Goal: Task Accomplishment & Management: Manage account settings

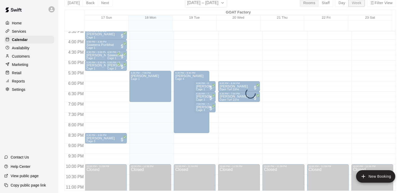
scroll to position [324, 0]
click at [47, 125] on div "Home Services Calendar Availability Customers Marketing Retail Reports Settings…" at bounding box center [29, 96] width 58 height 193
click at [25, 30] on p "Services" at bounding box center [19, 31] width 14 height 5
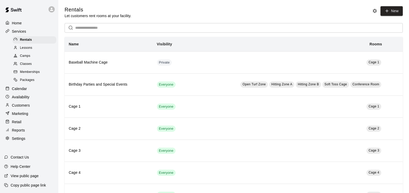
click at [30, 73] on span "Memberships" at bounding box center [30, 72] width 20 height 5
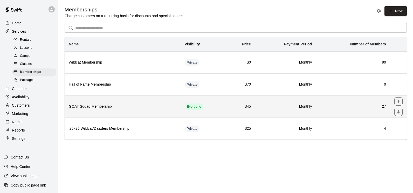
click at [90, 107] on h6 "GOAT Squad Membership" at bounding box center [123, 107] width 108 height 6
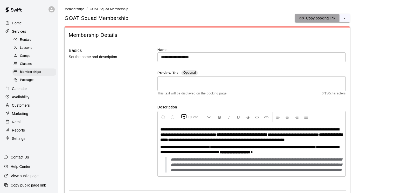
click at [309, 20] on p "Copy booking link" at bounding box center [320, 18] width 29 height 5
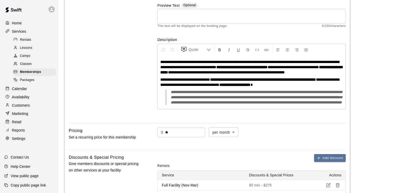
scroll to position [130, 0]
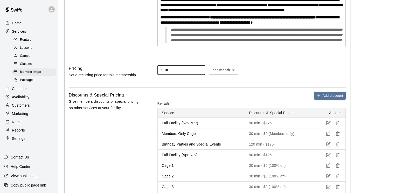
click at [182, 75] on input "**" at bounding box center [185, 70] width 40 height 10
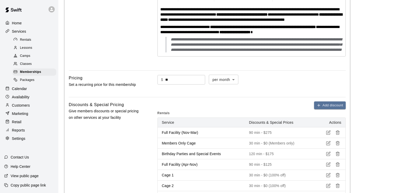
scroll to position [104, 0]
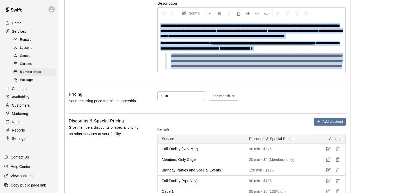
drag, startPoint x: 160, startPoint y: 25, endPoint x: 335, endPoint y: 77, distance: 182.1
click at [326, 73] on div "**********" at bounding box center [252, 45] width 188 height 53
copy div "**********"
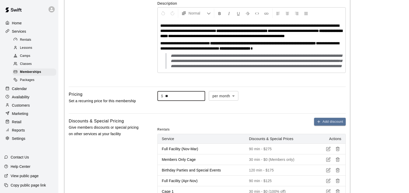
click at [174, 101] on input "**" at bounding box center [185, 96] width 40 height 10
type input "*"
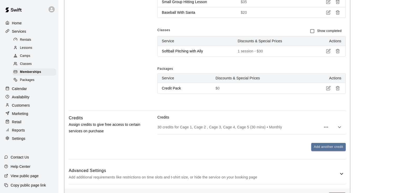
scroll to position [545, 0]
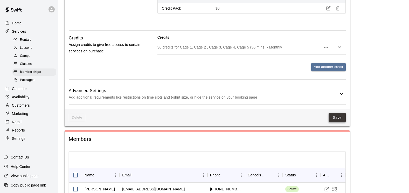
type input "**"
click at [326, 122] on button "Save" at bounding box center [337, 118] width 17 height 10
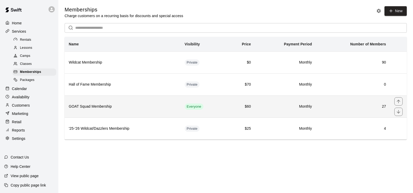
click at [95, 110] on h6 "GOAT Squad Membership" at bounding box center [123, 107] width 108 height 6
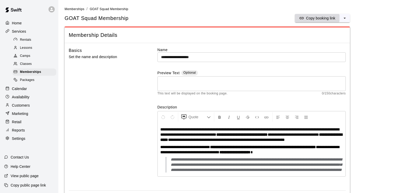
click at [311, 18] on p "Copy booking link" at bounding box center [320, 18] width 29 height 5
click at [77, 9] on span "Memberships" at bounding box center [75, 9] width 20 height 4
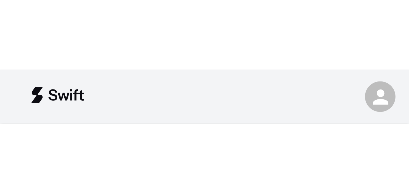
scroll to position [0, 29]
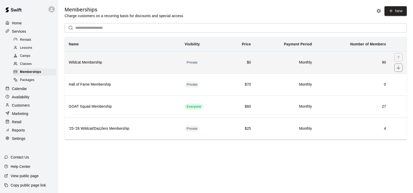
click at [94, 62] on h6 "Wildcat Membership" at bounding box center [123, 63] width 108 height 6
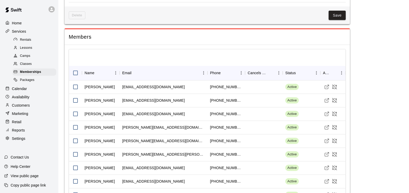
scroll to position [623, 0]
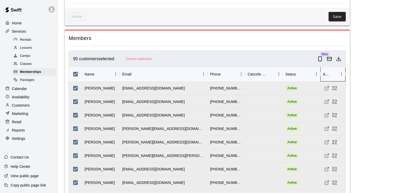
click at [326, 75] on icon "Actions" at bounding box center [346, 74] width 6 height 6
click at [326, 75] on icon "Menu" at bounding box center [341, 74] width 5 height 5
click at [326, 75] on div "Actions" at bounding box center [327, 74] width 8 height 15
click at [326, 75] on icon "Sort" at bounding box center [334, 74] width 5 height 5
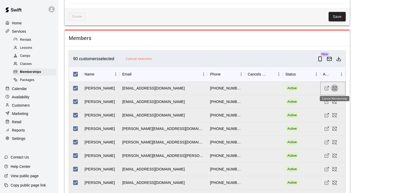
click at [326, 90] on icon "Cancel Membership" at bounding box center [334, 88] width 5 height 5
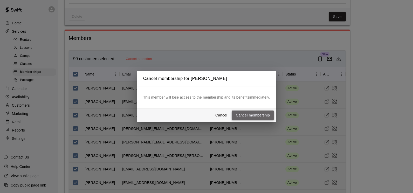
click at [243, 114] on button "Cancel membership" at bounding box center [253, 116] width 42 height 10
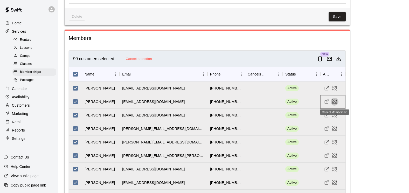
click at [326, 104] on icon "Cancel Membership" at bounding box center [333, 103] width 1 height 1
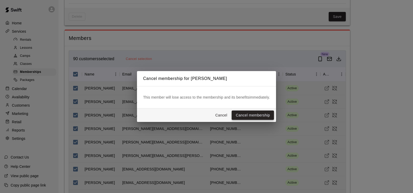
click at [261, 113] on button "Cancel membership" at bounding box center [253, 116] width 42 height 10
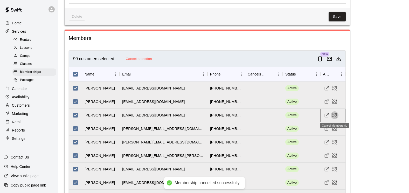
click at [326, 116] on icon "Cancel Membership" at bounding box center [334, 115] width 5 height 5
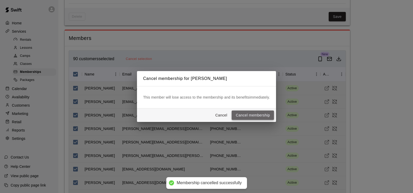
click at [258, 114] on button "Cancel membership" at bounding box center [253, 116] width 42 height 10
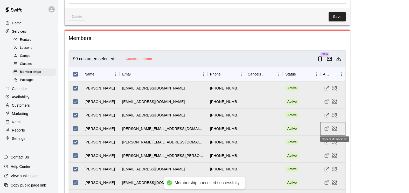
click at [326, 127] on icon "Cancel Membership" at bounding box center [335, 127] width 3 height 1
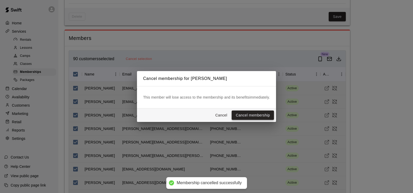
click at [263, 112] on button "Cancel membership" at bounding box center [253, 116] width 42 height 10
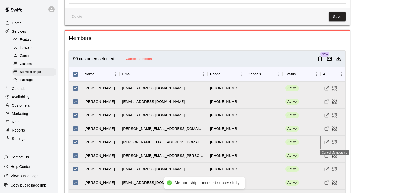
click at [326, 141] on icon "Cancel Membership" at bounding box center [334, 142] width 5 height 5
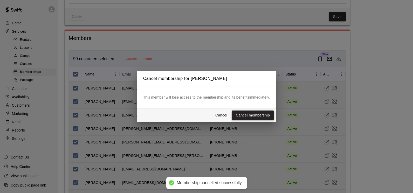
click at [265, 115] on button "Cancel membership" at bounding box center [253, 116] width 42 height 10
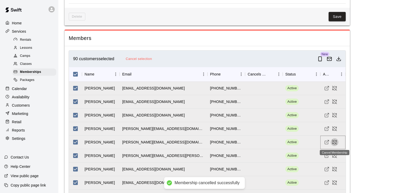
click at [326, 143] on icon "Cancel Membership" at bounding box center [335, 142] width 4 height 4
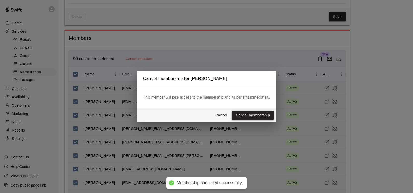
click at [264, 114] on button "Cancel membership" at bounding box center [253, 116] width 42 height 10
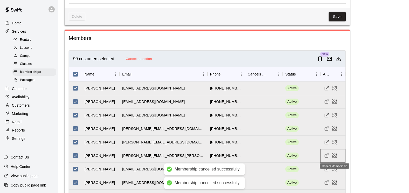
click at [326, 155] on icon "Cancel Membership" at bounding box center [334, 155] width 5 height 5
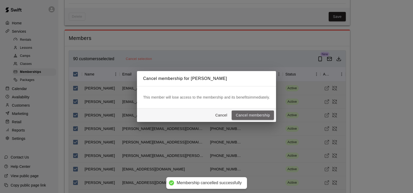
drag, startPoint x: 250, startPoint y: 114, endPoint x: 276, endPoint y: 126, distance: 28.0
click at [251, 114] on button "Cancel membership" at bounding box center [253, 116] width 42 height 10
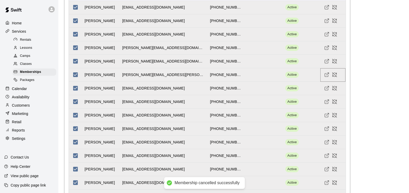
scroll to position [753, 0]
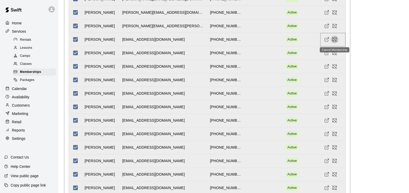
click at [326, 39] on icon "Cancel Membership" at bounding box center [334, 39] width 5 height 5
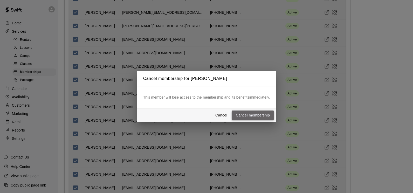
click at [264, 115] on button "Cancel membership" at bounding box center [253, 116] width 42 height 10
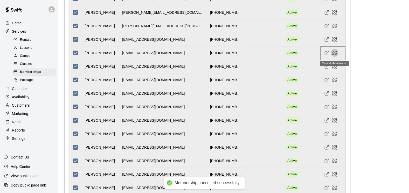
click at [326, 53] on icon "Cancel Membership" at bounding box center [334, 52] width 5 height 5
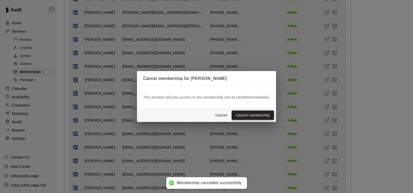
click at [271, 116] on button "Cancel membership" at bounding box center [253, 116] width 42 height 10
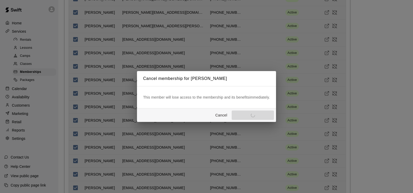
click at [326, 81] on div "Cancel membership for Lindsay Thole This member will lose access to the members…" at bounding box center [206, 96] width 413 height 193
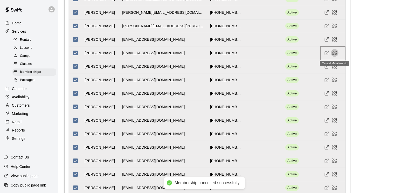
click at [326, 51] on icon "Cancel Membership" at bounding box center [335, 51] width 3 height 1
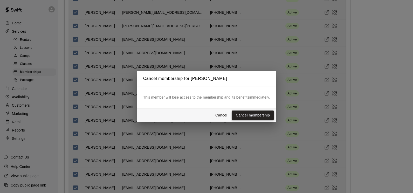
click at [256, 116] on button "Cancel membership" at bounding box center [253, 116] width 42 height 10
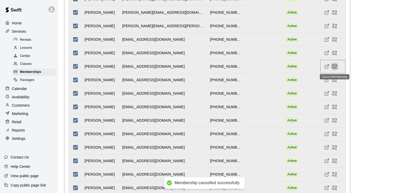
click at [326, 66] on icon "Cancel Membership" at bounding box center [336, 65] width 1 height 1
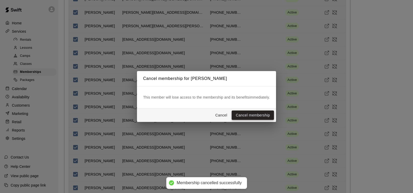
click at [266, 116] on button "Cancel membership" at bounding box center [253, 116] width 42 height 10
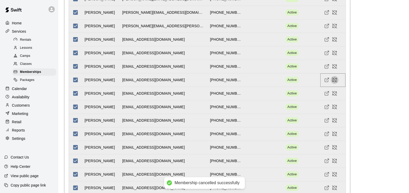
click at [326, 79] on icon "Cancel Membership" at bounding box center [334, 79] width 5 height 5
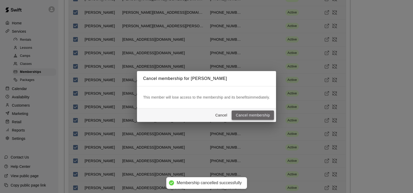
click at [268, 113] on button "Cancel membership" at bounding box center [253, 116] width 42 height 10
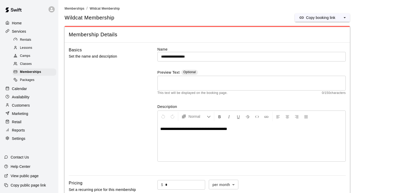
scroll to position [0, 0]
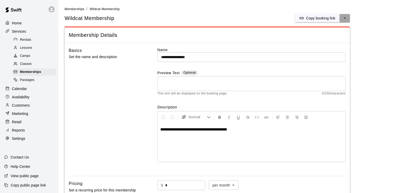
click at [326, 18] on icon "select merge strategy" at bounding box center [344, 18] width 5 height 5
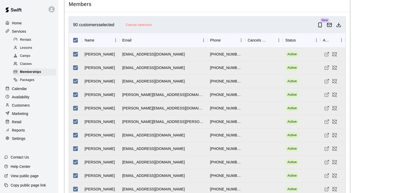
scroll to position [701, 0]
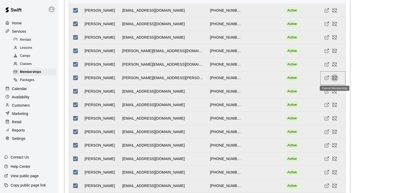
click at [326, 79] on icon "Cancel Membership" at bounding box center [334, 77] width 5 height 5
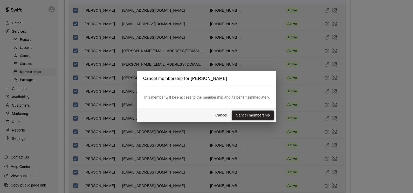
click at [269, 115] on button "Cancel membership" at bounding box center [253, 116] width 42 height 10
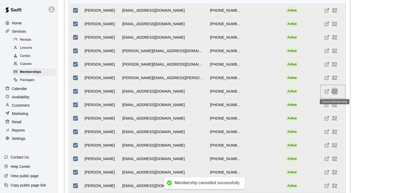
click at [326, 92] on icon "Cancel Membership" at bounding box center [334, 91] width 5 height 5
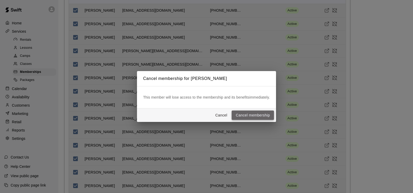
click at [270, 114] on button "Cancel membership" at bounding box center [253, 116] width 42 height 10
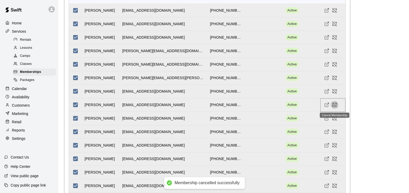
click at [326, 105] on icon "Cancel Membership" at bounding box center [334, 104] width 5 height 5
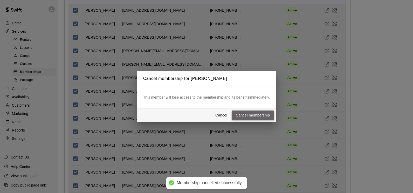
click at [270, 115] on button "Cancel membership" at bounding box center [253, 116] width 42 height 10
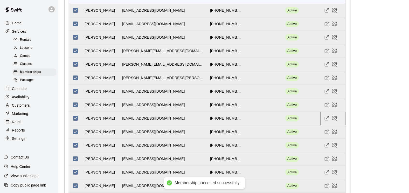
click at [326, 120] on icon "Cancel Membership" at bounding box center [334, 118] width 5 height 5
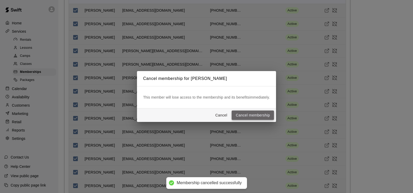
click at [270, 116] on button "Cancel membership" at bounding box center [253, 116] width 42 height 10
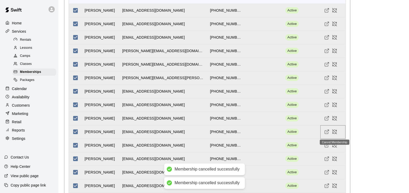
click at [326, 129] on button "Cancel Membership" at bounding box center [335, 132] width 8 height 8
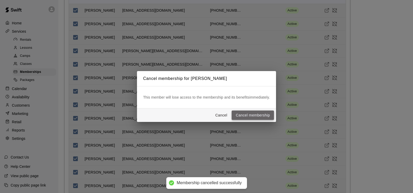
click at [262, 114] on button "Cancel membership" at bounding box center [253, 116] width 42 height 10
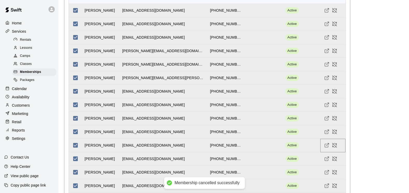
click at [326, 148] on icon "Cancel Membership" at bounding box center [334, 145] width 5 height 5
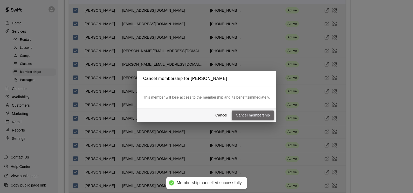
click at [261, 114] on button "Cancel membership" at bounding box center [253, 116] width 42 height 10
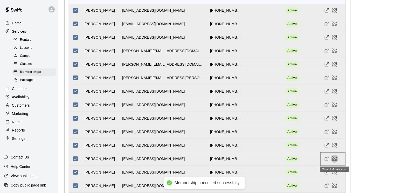
click at [326, 158] on icon "Cancel Membership" at bounding box center [335, 159] width 4 height 4
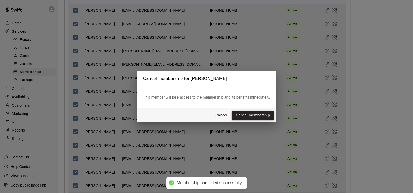
click at [264, 113] on button "Cancel membership" at bounding box center [253, 116] width 42 height 10
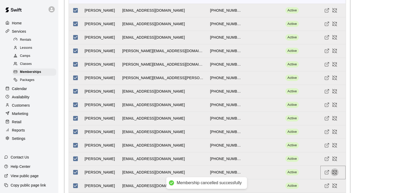
click at [326, 163] on icon "Cancel Membership" at bounding box center [334, 172] width 5 height 5
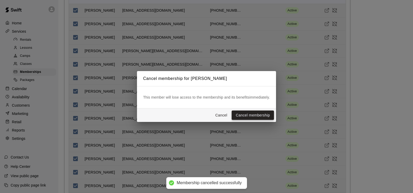
click at [266, 114] on button "Cancel membership" at bounding box center [253, 116] width 42 height 10
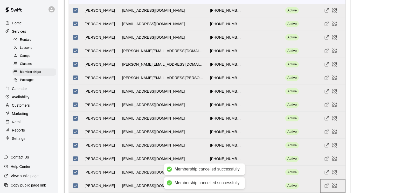
click at [326, 163] on icon "Cancel Membership" at bounding box center [334, 185] width 5 height 5
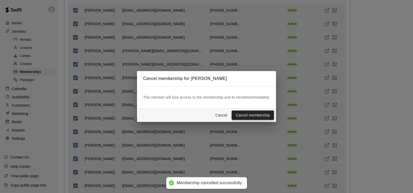
click at [251, 114] on button "Cancel membership" at bounding box center [253, 116] width 42 height 10
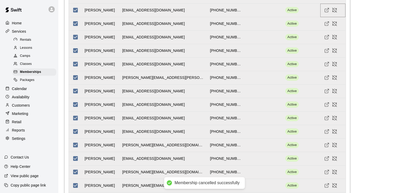
scroll to position [882, 0]
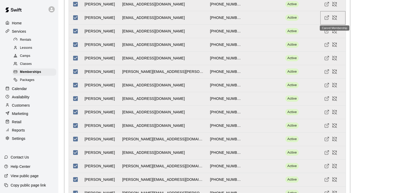
click at [326, 18] on icon "Cancel Membership" at bounding box center [335, 18] width 4 height 4
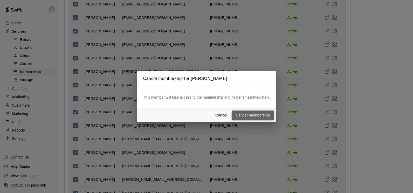
click at [263, 117] on button "Cancel membership" at bounding box center [253, 116] width 42 height 10
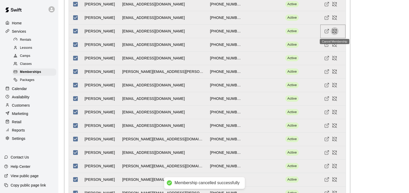
click at [326, 31] on icon "Cancel Membership" at bounding box center [334, 31] width 5 height 5
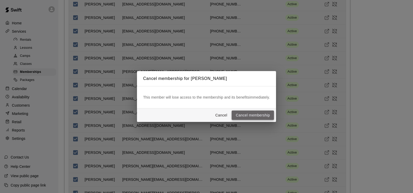
click at [255, 116] on button "Cancel membership" at bounding box center [253, 116] width 42 height 10
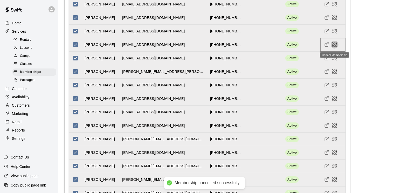
click at [326, 45] on icon "Cancel Membership" at bounding box center [334, 44] width 5 height 5
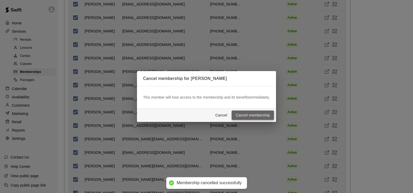
click at [257, 116] on button "Cancel membership" at bounding box center [253, 116] width 42 height 10
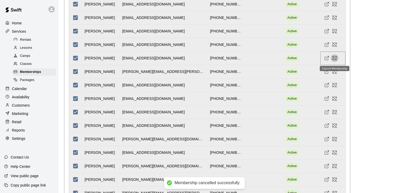
click at [326, 58] on icon "Cancel Membership" at bounding box center [334, 58] width 5 height 5
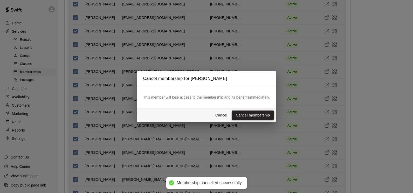
click at [268, 113] on button "Cancel membership" at bounding box center [253, 116] width 42 height 10
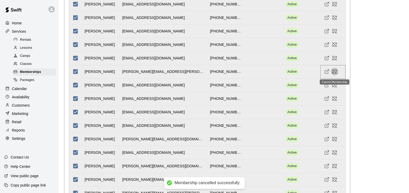
click at [326, 71] on icon "Cancel Membership" at bounding box center [336, 70] width 1 height 1
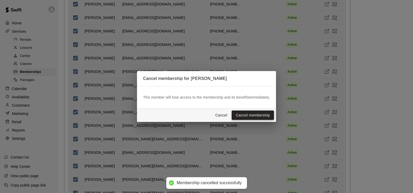
click at [256, 115] on button "Cancel membership" at bounding box center [253, 116] width 42 height 10
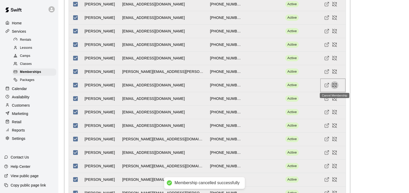
click at [326, 87] on icon "Cancel Membership" at bounding box center [334, 85] width 5 height 5
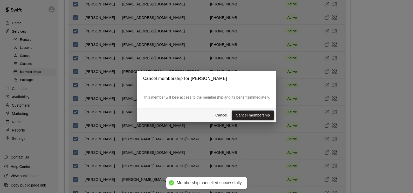
click at [266, 113] on button "Cancel membership" at bounding box center [253, 116] width 42 height 10
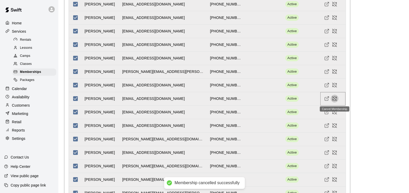
click at [326, 98] on icon "Cancel Membership" at bounding box center [334, 98] width 5 height 5
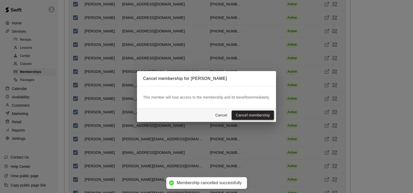
click at [263, 113] on button "Cancel membership" at bounding box center [253, 116] width 42 height 10
click at [326, 111] on div "Cancel membership for Nicole Roehrig This member will lose access to the member…" at bounding box center [206, 96] width 413 height 193
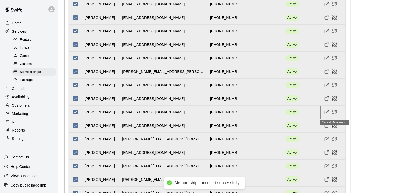
click at [326, 112] on icon "Cancel Membership" at bounding box center [334, 112] width 5 height 5
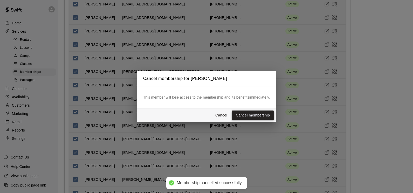
click at [268, 115] on button "Cancel membership" at bounding box center [253, 116] width 42 height 10
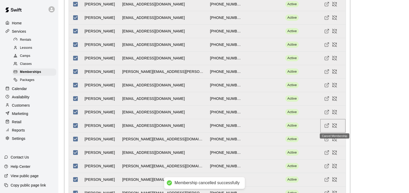
click at [326, 126] on icon "Cancel Membership" at bounding box center [334, 125] width 5 height 5
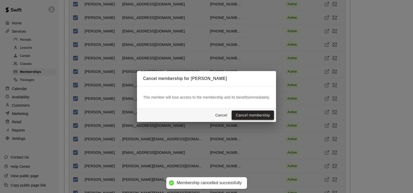
click at [263, 114] on button "Cancel membership" at bounding box center [253, 116] width 42 height 10
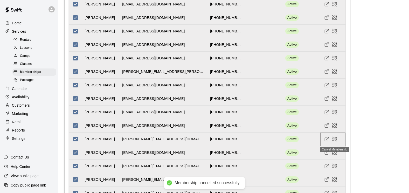
click at [326, 139] on icon "Cancel Membership" at bounding box center [335, 139] width 4 height 4
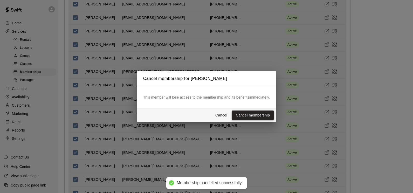
click at [269, 115] on button "Cancel membership" at bounding box center [253, 116] width 42 height 10
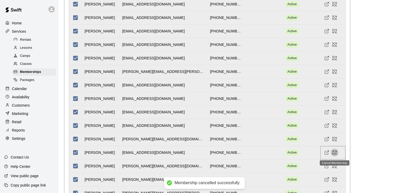
click at [326, 152] on icon "Cancel Membership" at bounding box center [335, 153] width 4 height 4
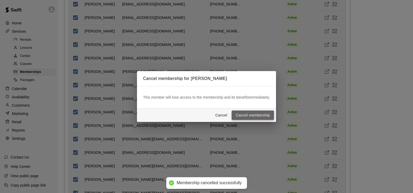
click at [261, 113] on button "Cancel membership" at bounding box center [253, 116] width 42 height 10
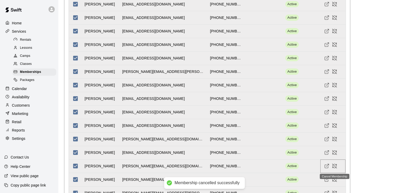
click at [326, 163] on icon "Cancel Membership" at bounding box center [334, 165] width 5 height 5
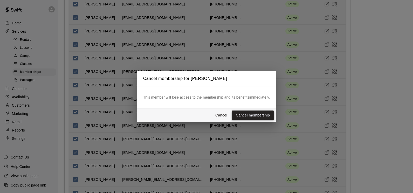
click at [265, 113] on button "Cancel membership" at bounding box center [253, 116] width 42 height 10
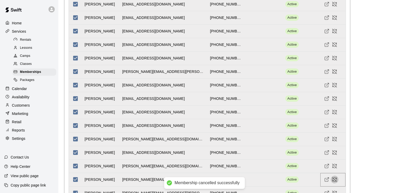
click at [326, 163] on icon "Cancel Membership" at bounding box center [334, 179] width 5 height 5
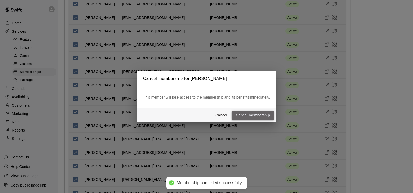
click at [269, 115] on button "Cancel membership" at bounding box center [253, 116] width 42 height 10
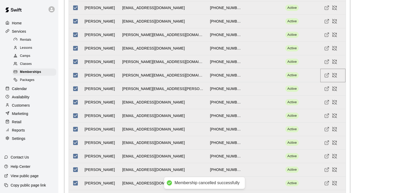
scroll to position [1012, 0]
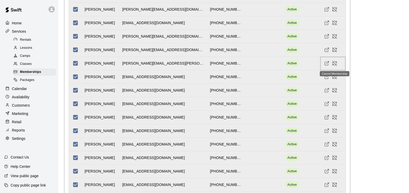
click at [326, 63] on icon "Cancel Membership" at bounding box center [335, 63] width 4 height 4
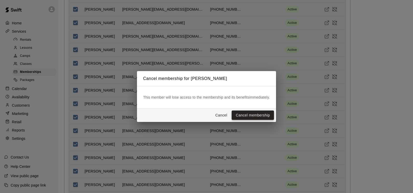
click at [252, 115] on button "Cancel membership" at bounding box center [253, 116] width 42 height 10
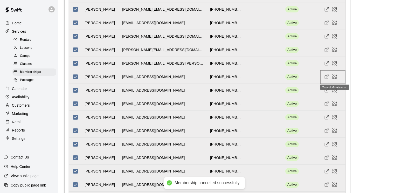
click at [326, 77] on icon "Cancel Membership" at bounding box center [334, 76] width 5 height 5
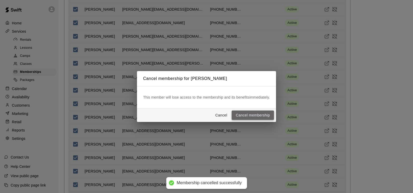
click at [261, 115] on button "Cancel membership" at bounding box center [253, 116] width 42 height 10
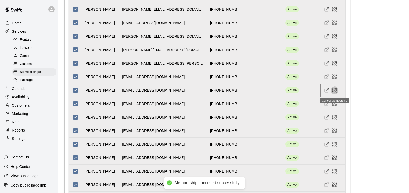
click at [326, 91] on icon "Cancel Membership" at bounding box center [334, 90] width 5 height 5
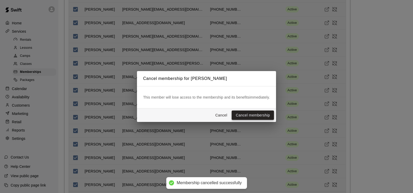
click at [271, 115] on button "Cancel membership" at bounding box center [253, 116] width 42 height 10
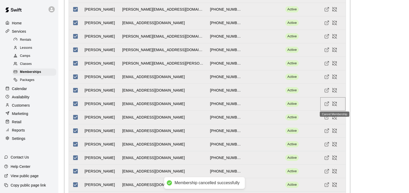
click at [326, 104] on icon "Cancel Membership" at bounding box center [333, 103] width 1 height 1
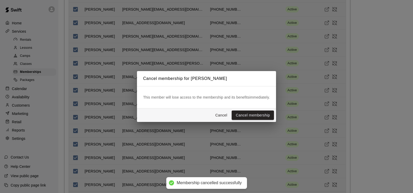
drag, startPoint x: 268, startPoint y: 115, endPoint x: 302, endPoint y: 115, distance: 34.3
click at [272, 115] on button "Cancel membership" at bounding box center [253, 116] width 42 height 10
click at [326, 117] on div "Cancel membership for Alexis McAllister This member will lose access to the mem…" at bounding box center [206, 96] width 413 height 193
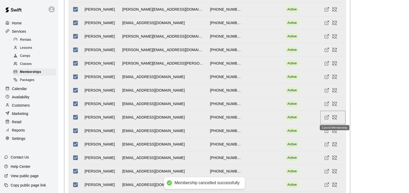
click at [326, 117] on icon "Cancel Membership" at bounding box center [336, 115] width 1 height 1
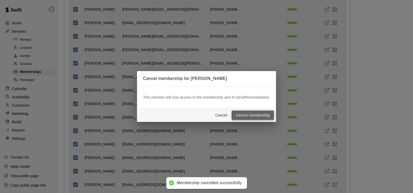
click at [272, 115] on button "Cancel membership" at bounding box center [253, 116] width 42 height 10
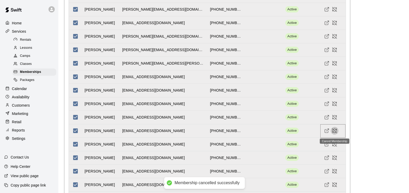
click at [326, 132] on icon "Cancel Membership" at bounding box center [334, 132] width 3 height 1
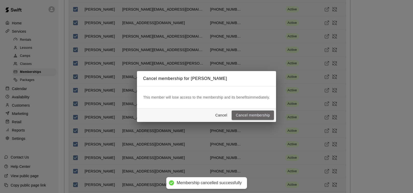
drag, startPoint x: 269, startPoint y: 116, endPoint x: 281, endPoint y: 116, distance: 12.7
click at [269, 116] on button "Cancel membership" at bounding box center [253, 116] width 42 height 10
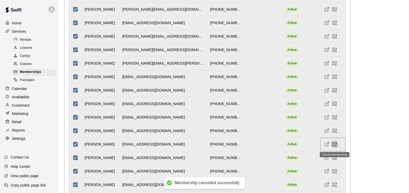
click at [326, 145] on icon "Cancel Membership" at bounding box center [334, 144] width 5 height 5
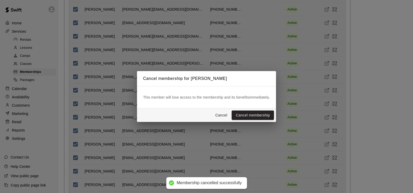
click at [267, 115] on button "Cancel membership" at bounding box center [253, 116] width 42 height 10
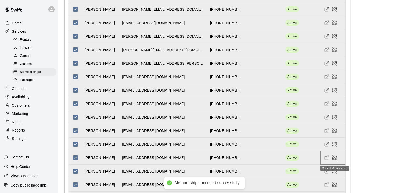
click at [326, 158] on icon "Cancel Membership" at bounding box center [334, 157] width 5 height 5
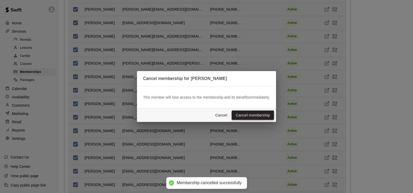
click at [268, 114] on button "Cancel membership" at bounding box center [253, 116] width 42 height 10
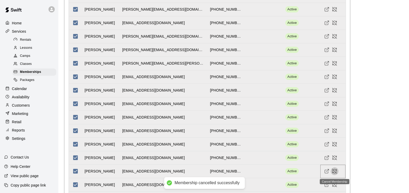
click at [326, 163] on icon "Cancel Membership" at bounding box center [334, 171] width 5 height 5
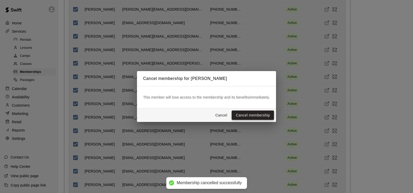
click at [257, 116] on button "Cancel membership" at bounding box center [253, 116] width 42 height 10
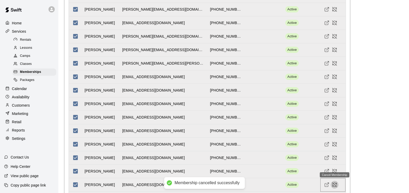
click at [326, 163] on icon "Cancel Membership" at bounding box center [334, 184] width 5 height 5
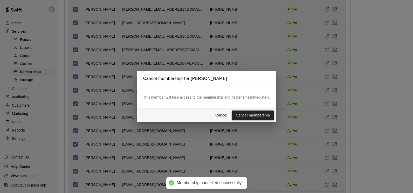
click at [257, 116] on button "Cancel membership" at bounding box center [253, 116] width 42 height 10
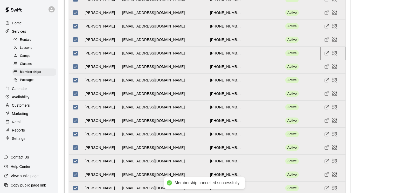
scroll to position [1194, 0]
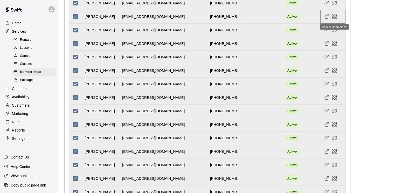
click at [326, 17] on icon "Cancel Membership" at bounding box center [334, 16] width 5 height 5
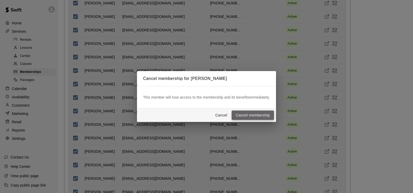
click at [254, 116] on button "Cancel membership" at bounding box center [253, 116] width 42 height 10
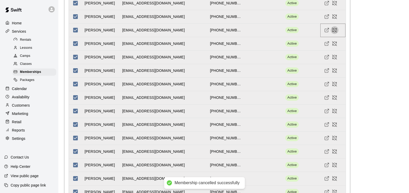
click at [326, 30] on icon "Cancel Membership" at bounding box center [334, 30] width 5 height 5
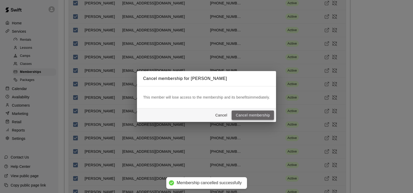
click at [262, 117] on button "Cancel membership" at bounding box center [253, 116] width 42 height 10
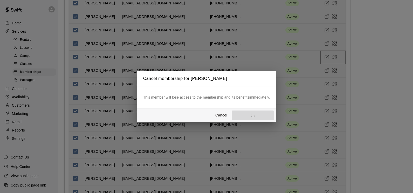
click at [326, 58] on icon "Cancel Membership" at bounding box center [335, 57] width 4 height 4
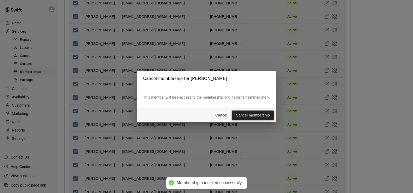
click at [265, 113] on button "Cancel membership" at bounding box center [253, 116] width 42 height 10
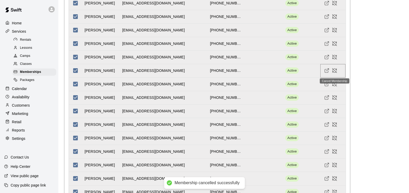
click at [326, 71] on icon "Cancel Membership" at bounding box center [334, 70] width 5 height 5
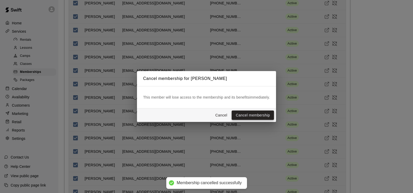
click at [257, 117] on button "Cancel membership" at bounding box center [253, 116] width 42 height 10
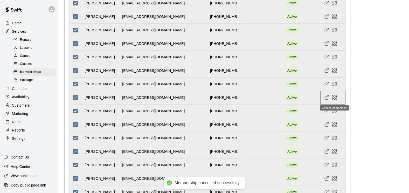
click at [326, 97] on icon "Cancel Membership" at bounding box center [335, 97] width 4 height 4
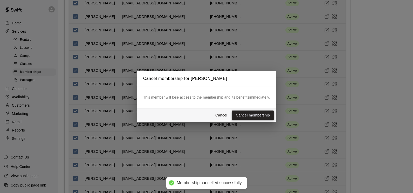
click at [269, 114] on button "Cancel membership" at bounding box center [253, 116] width 42 height 10
click at [326, 111] on div "Cancel membership for Clark Schmitt This member will lose access to the members…" at bounding box center [206, 96] width 413 height 193
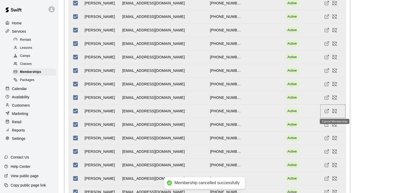
click at [326, 111] on icon "Cancel Membership" at bounding box center [334, 110] width 5 height 5
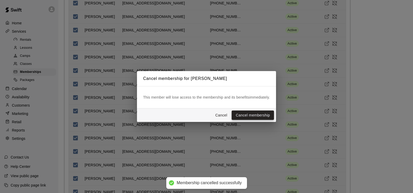
click at [269, 117] on button "Cancel membership" at bounding box center [253, 116] width 42 height 10
click at [326, 125] on div "Cancel membership for Clark Schmitt This member will lose access to the members…" at bounding box center [206, 96] width 413 height 193
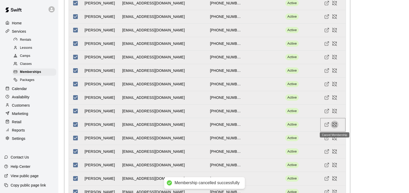
click at [326, 125] on icon "Cancel Membership" at bounding box center [334, 124] width 5 height 5
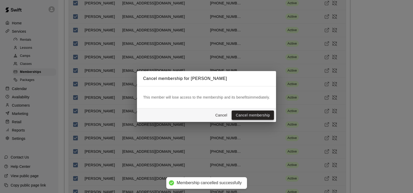
click at [269, 117] on button "Cancel membership" at bounding box center [253, 116] width 42 height 10
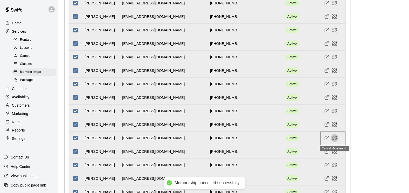
click at [326, 138] on icon "Cancel Membership" at bounding box center [334, 137] width 5 height 5
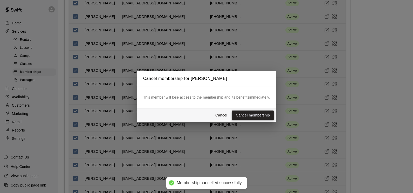
click at [268, 115] on button "Cancel membership" at bounding box center [253, 116] width 42 height 10
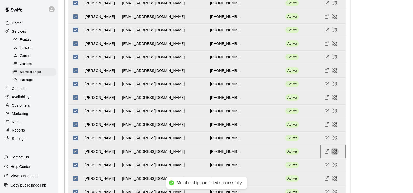
click at [326, 151] on icon "Cancel Membership" at bounding box center [334, 151] width 5 height 5
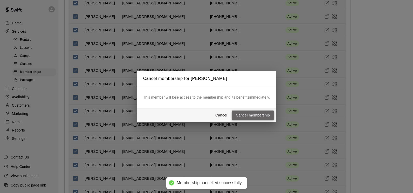
click at [262, 115] on button "Cancel membership" at bounding box center [253, 116] width 42 height 10
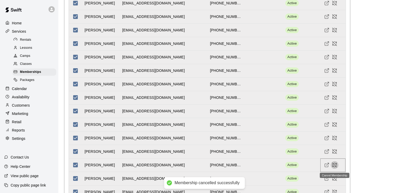
click at [326, 163] on icon "Cancel Membership" at bounding box center [334, 164] width 5 height 5
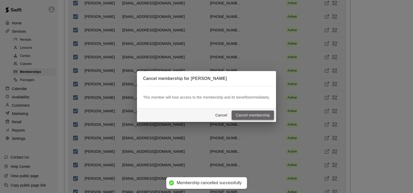
click at [267, 117] on button "Cancel membership" at bounding box center [253, 116] width 42 height 10
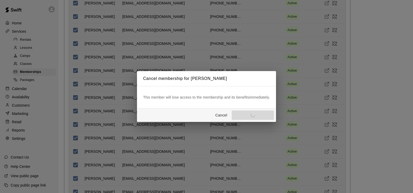
click at [326, 163] on div "Cancel membership for Chelsey Gauch This member will lose access to the members…" at bounding box center [206, 96] width 413 height 193
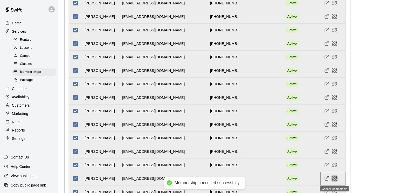
click at [326, 163] on icon "Cancel Membership" at bounding box center [335, 178] width 4 height 4
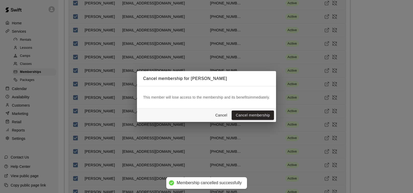
drag, startPoint x: 259, startPoint y: 115, endPoint x: 264, endPoint y: 116, distance: 5.2
click at [260, 116] on button "Cancel membership" at bounding box center [253, 116] width 42 height 10
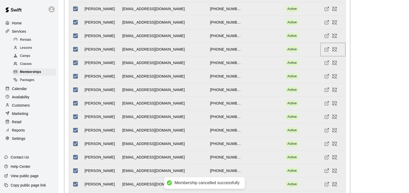
scroll to position [1375, 0]
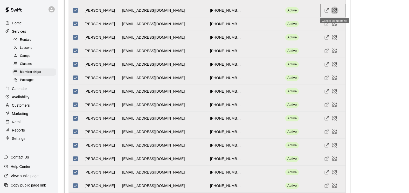
click at [326, 10] on icon "Cancel Membership" at bounding box center [334, 10] width 5 height 5
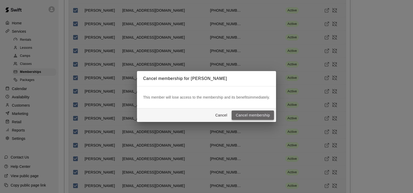
click at [254, 116] on button "Cancel membership" at bounding box center [253, 116] width 42 height 10
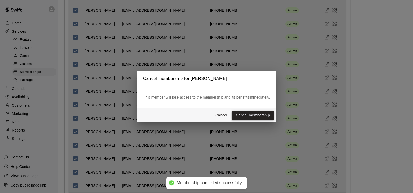
click at [266, 114] on button "Cancel membership" at bounding box center [253, 116] width 42 height 10
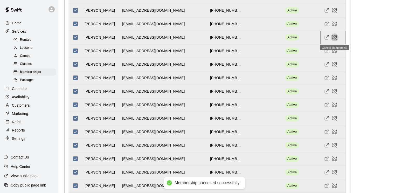
click at [326, 38] on icon "Cancel Membership" at bounding box center [334, 37] width 5 height 5
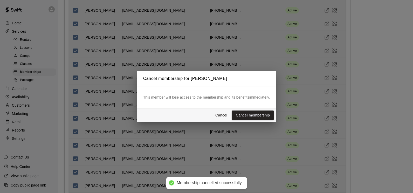
drag, startPoint x: 265, startPoint y: 114, endPoint x: 268, endPoint y: 112, distance: 3.7
click at [267, 113] on button "Cancel membership" at bounding box center [253, 116] width 42 height 10
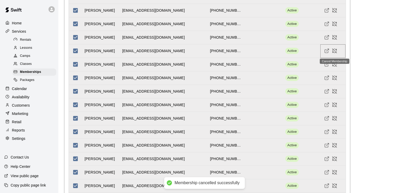
click at [326, 52] on icon "Cancel Membership" at bounding box center [334, 50] width 5 height 5
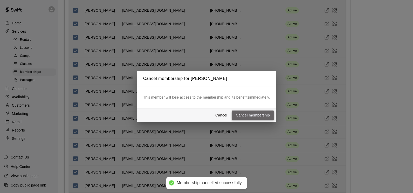
click at [267, 115] on button "Cancel membership" at bounding box center [253, 116] width 42 height 10
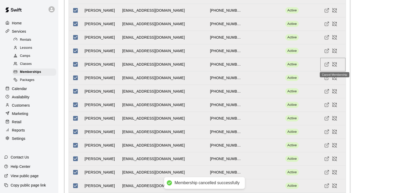
click at [326, 65] on icon "Cancel Membership" at bounding box center [335, 64] width 4 height 4
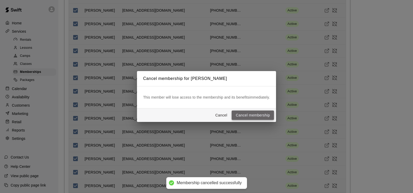
click at [269, 116] on button "Cancel membership" at bounding box center [253, 116] width 42 height 10
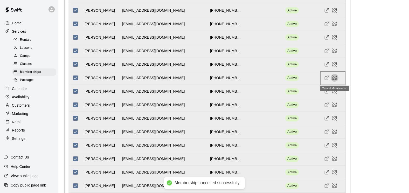
click at [326, 79] on icon "Cancel Membership" at bounding box center [334, 77] width 5 height 5
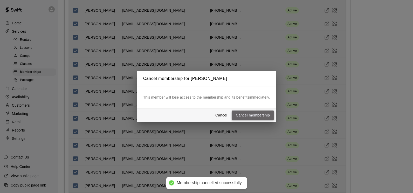
click at [263, 116] on button "Cancel membership" at bounding box center [253, 116] width 42 height 10
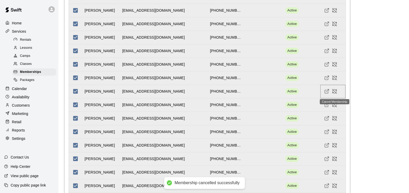
click at [326, 92] on icon "Cancel Membership" at bounding box center [334, 91] width 5 height 5
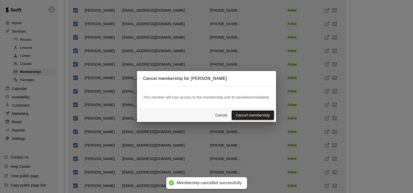
click at [266, 114] on button "Cancel membership" at bounding box center [253, 116] width 42 height 10
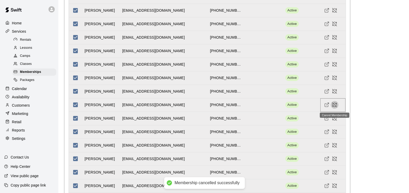
click at [326, 105] on icon "Cancel Membership" at bounding box center [334, 104] width 5 height 5
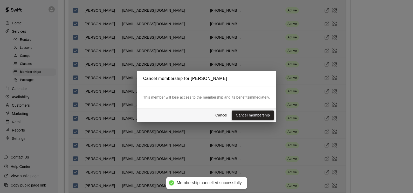
click at [261, 115] on button "Cancel membership" at bounding box center [253, 116] width 42 height 10
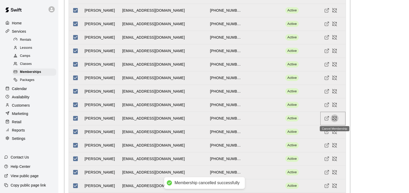
click at [326, 119] on icon "Cancel Membership" at bounding box center [335, 118] width 4 height 4
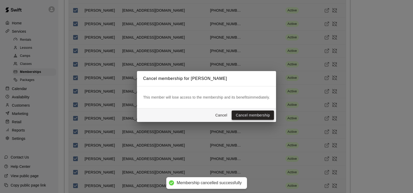
click at [269, 118] on button "Cancel membership" at bounding box center [253, 116] width 42 height 10
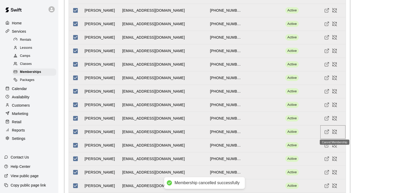
click at [326, 132] on icon "Cancel Membership" at bounding box center [334, 131] width 5 height 5
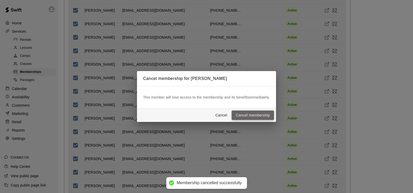
click at [265, 113] on button "Cancel membership" at bounding box center [253, 116] width 42 height 10
click at [326, 147] on icon "Cancel Membership" at bounding box center [334, 145] width 5 height 5
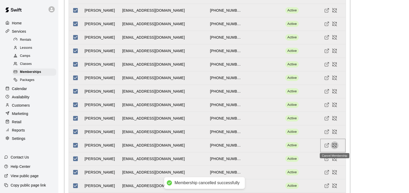
click at [326, 146] on icon "Cancel Membership" at bounding box center [334, 145] width 5 height 5
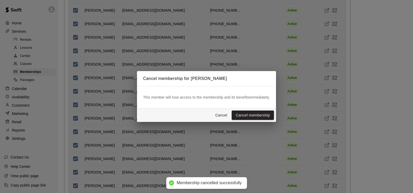
click at [268, 114] on button "Cancel membership" at bounding box center [253, 116] width 42 height 10
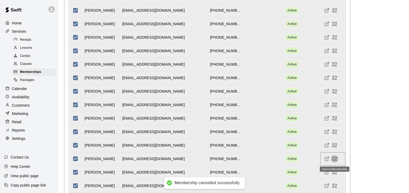
click at [326, 159] on icon "Cancel Membership" at bounding box center [334, 158] width 5 height 5
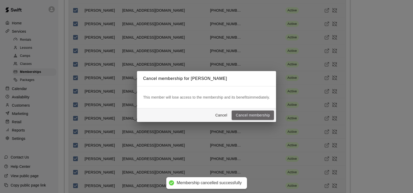
drag, startPoint x: 266, startPoint y: 114, endPoint x: 281, endPoint y: 119, distance: 15.9
click at [266, 114] on button "Cancel membership" at bounding box center [253, 116] width 42 height 10
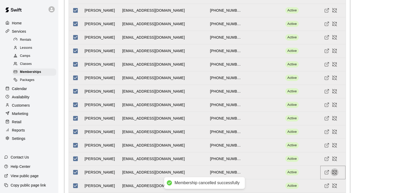
click at [326, 163] on icon "Cancel Membership" at bounding box center [334, 172] width 5 height 5
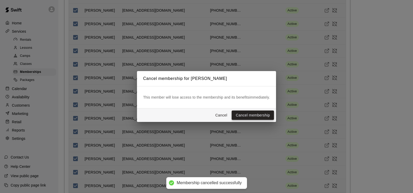
click at [260, 113] on button "Cancel membership" at bounding box center [253, 116] width 42 height 10
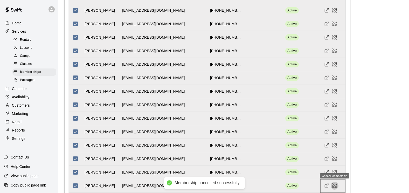
click at [326, 163] on icon "Cancel Membership" at bounding box center [335, 186] width 4 height 4
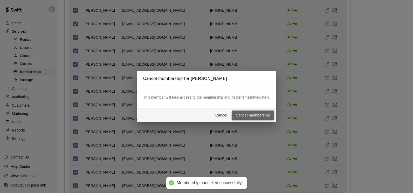
click at [262, 115] on button "Cancel membership" at bounding box center [253, 116] width 42 height 10
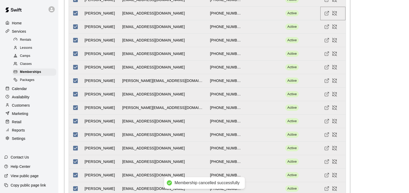
scroll to position [1557, 0]
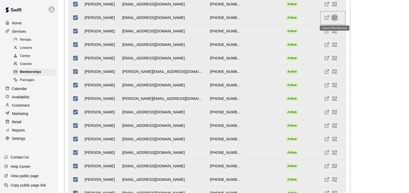
click at [326, 18] on icon "Cancel Membership" at bounding box center [334, 17] width 5 height 5
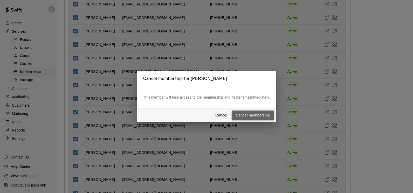
click at [263, 116] on button "Cancel membership" at bounding box center [253, 116] width 42 height 10
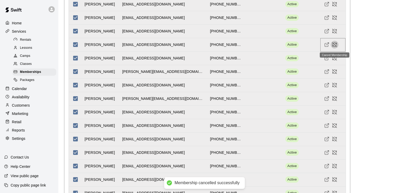
click at [326, 46] on icon "Cancel Membership" at bounding box center [334, 46] width 3 height 1
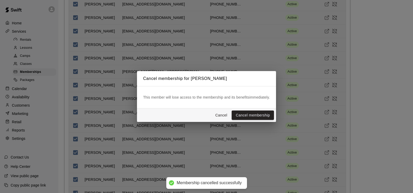
drag, startPoint x: 264, startPoint y: 115, endPoint x: 282, endPoint y: 107, distance: 20.0
click at [267, 115] on button "Cancel membership" at bounding box center [253, 116] width 42 height 10
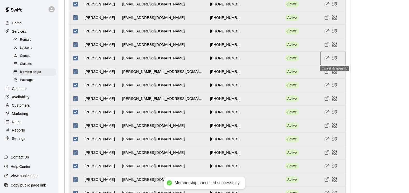
click at [326, 57] on icon "Cancel Membership" at bounding box center [336, 56] width 1 height 1
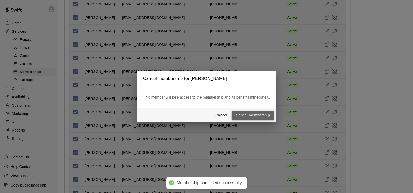
click at [264, 114] on button "Cancel membership" at bounding box center [253, 116] width 42 height 10
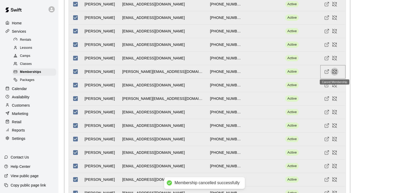
click at [326, 74] on icon "Cancel Membership" at bounding box center [334, 73] width 3 height 1
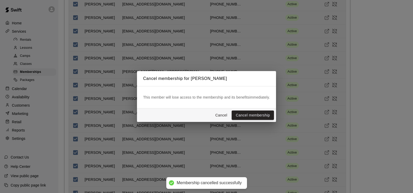
drag, startPoint x: 266, startPoint y: 115, endPoint x: 277, endPoint y: 111, distance: 12.3
click at [268, 114] on button "Cancel membership" at bounding box center [253, 116] width 42 height 10
click at [326, 86] on icon "Cancel Membership" at bounding box center [334, 85] width 5 height 5
click at [326, 86] on div "Cancel membership for Michael Hudgens This member will lose access to the membe…" at bounding box center [206, 96] width 413 height 193
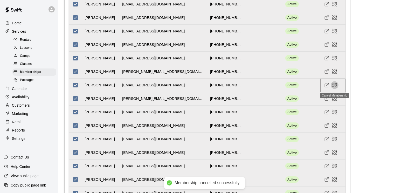
click at [326, 84] on icon "Cancel Membership" at bounding box center [334, 85] width 5 height 5
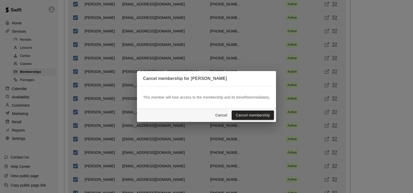
drag, startPoint x: 264, startPoint y: 115, endPoint x: 271, endPoint y: 113, distance: 7.5
click at [264, 115] on button "Cancel membership" at bounding box center [253, 116] width 42 height 10
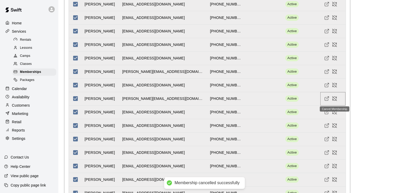
click at [326, 100] on icon "Cancel Membership" at bounding box center [334, 98] width 5 height 5
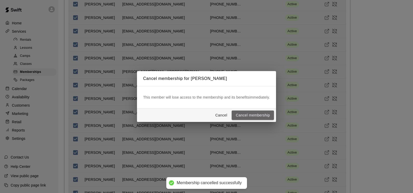
drag, startPoint x: 265, startPoint y: 117, endPoint x: 304, endPoint y: 109, distance: 39.6
click at [265, 117] on button "Cancel membership" at bounding box center [253, 116] width 42 height 10
click at [326, 113] on icon "Cancel Membership" at bounding box center [334, 112] width 5 height 5
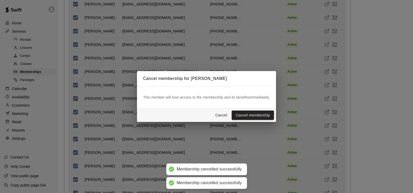
click at [326, 113] on div "Cancel membership for Jason Klein This member will lose access to the membershi…" at bounding box center [206, 96] width 413 height 193
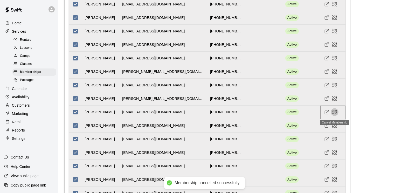
click at [326, 112] on icon "Cancel Membership" at bounding box center [334, 112] width 5 height 5
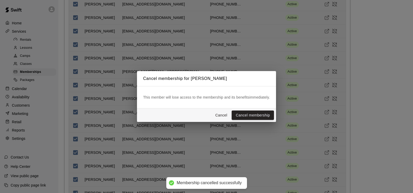
drag, startPoint x: 274, startPoint y: 115, endPoint x: 279, endPoint y: 115, distance: 4.9
click at [276, 115] on div "Cancel Cancel membership" at bounding box center [206, 115] width 139 height 14
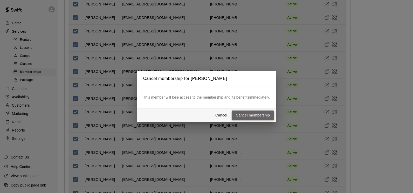
click at [268, 115] on button "Cancel membership" at bounding box center [253, 116] width 42 height 10
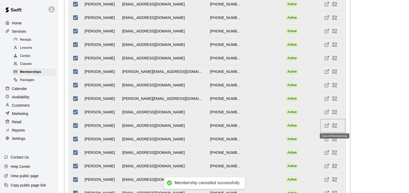
click at [326, 126] on icon "Cancel Membership" at bounding box center [334, 125] width 5 height 5
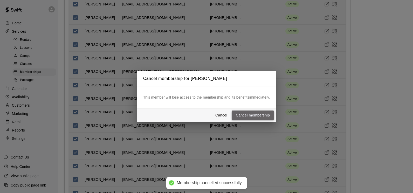
click at [272, 116] on button "Cancel membership" at bounding box center [253, 116] width 42 height 10
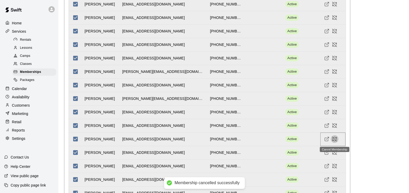
click at [326, 139] on icon "Cancel Membership" at bounding box center [335, 139] width 4 height 4
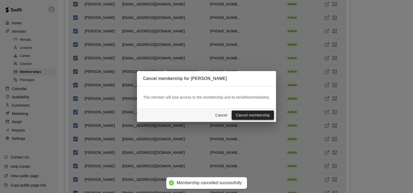
click at [265, 113] on button "Cancel membership" at bounding box center [253, 116] width 42 height 10
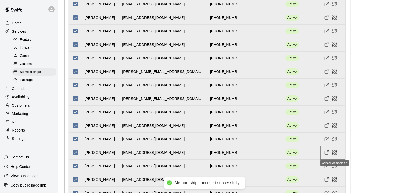
click at [326, 153] on icon "Cancel Membership" at bounding box center [334, 152] width 5 height 5
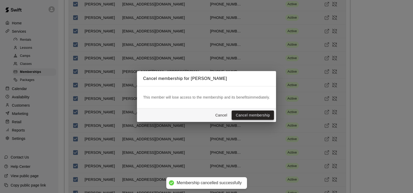
click at [271, 115] on button "Cancel membership" at bounding box center [253, 116] width 42 height 10
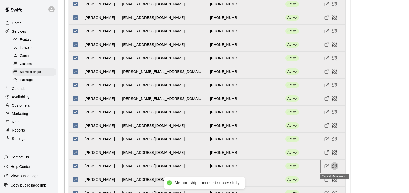
click at [326, 163] on icon "Cancel Membership" at bounding box center [334, 165] width 5 height 5
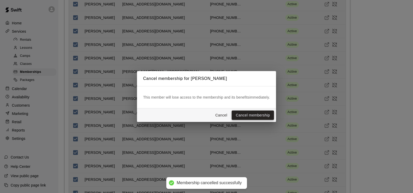
click at [269, 117] on button "Cancel membership" at bounding box center [253, 116] width 42 height 10
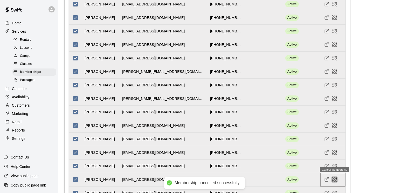
click at [326, 163] on icon "Cancel Membership" at bounding box center [334, 181] width 3 height 1
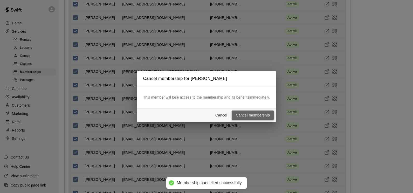
click at [264, 115] on button "Cancel membership" at bounding box center [253, 116] width 42 height 10
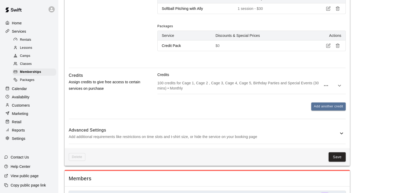
scroll to position [545, 0]
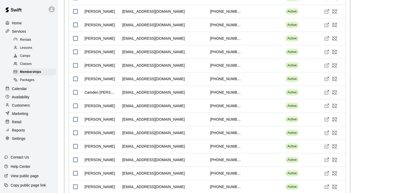
scroll to position [628, 0]
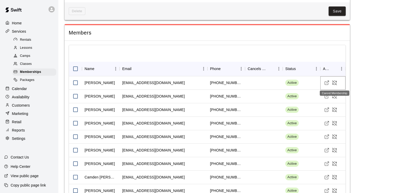
click at [336, 83] on icon "Cancel Membership" at bounding box center [334, 82] width 5 height 5
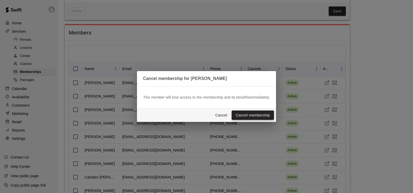
click at [253, 114] on button "Cancel membership" at bounding box center [253, 116] width 42 height 10
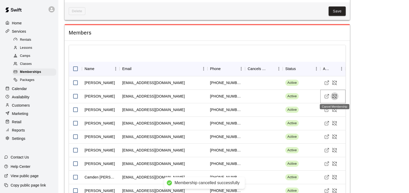
click at [336, 97] on icon "Cancel Membership" at bounding box center [335, 96] width 4 height 4
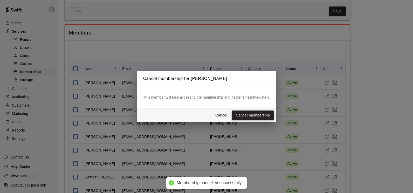
click at [264, 115] on button "Cancel membership" at bounding box center [253, 116] width 42 height 10
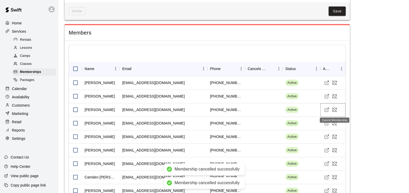
click at [336, 110] on icon "Cancel Membership" at bounding box center [334, 109] width 5 height 5
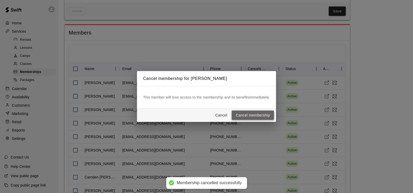
click at [266, 114] on button "Cancel membership" at bounding box center [253, 116] width 42 height 10
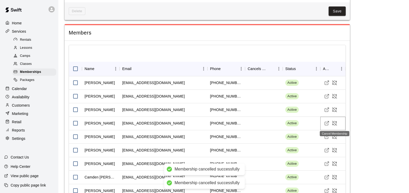
click at [335, 125] on icon "Cancel Membership" at bounding box center [334, 123] width 5 height 5
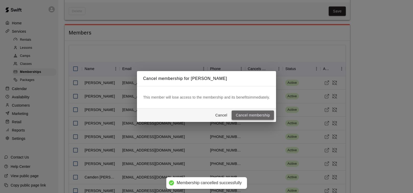
click at [268, 116] on button "Cancel membership" at bounding box center [253, 116] width 42 height 10
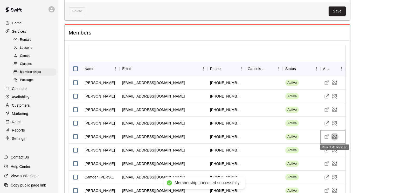
click at [335, 138] on icon "Cancel Membership" at bounding box center [334, 136] width 5 height 5
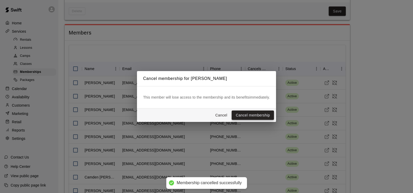
click at [269, 114] on button "Cancel membership" at bounding box center [253, 116] width 42 height 10
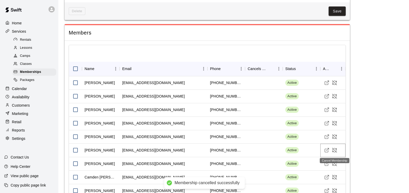
click at [336, 151] on icon "Cancel Membership" at bounding box center [334, 150] width 5 height 5
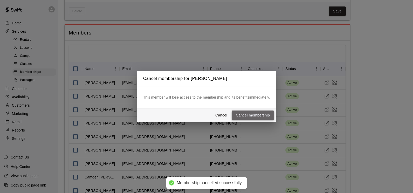
click at [258, 114] on button "Cancel membership" at bounding box center [253, 116] width 42 height 10
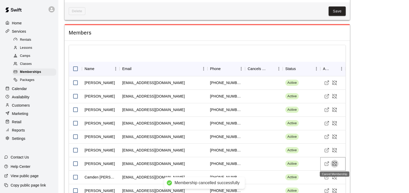
click at [336, 166] on icon "Cancel Membership" at bounding box center [334, 163] width 5 height 5
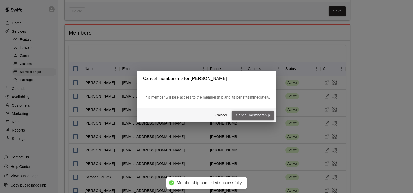
click at [270, 116] on button "Cancel membership" at bounding box center [253, 116] width 42 height 10
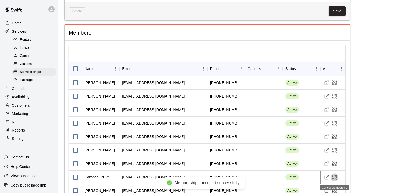
click at [336, 177] on icon "Cancel Membership" at bounding box center [334, 177] width 5 height 5
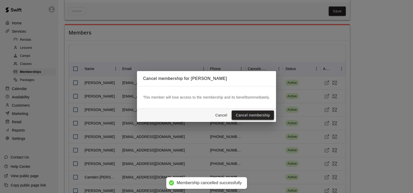
click at [252, 117] on button "Cancel membership" at bounding box center [253, 116] width 42 height 10
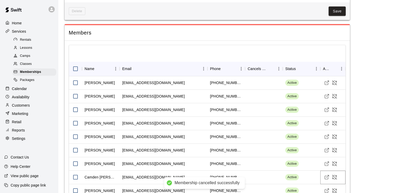
scroll to position [706, 0]
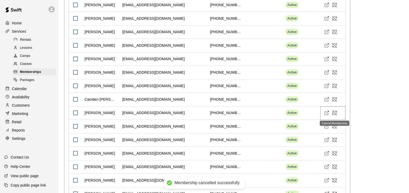
click at [335, 112] on icon "Cancel Membership" at bounding box center [334, 112] width 5 height 5
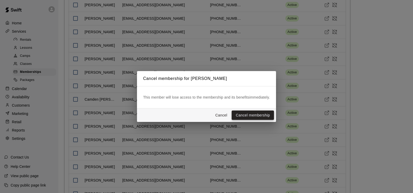
click at [260, 114] on button "Cancel membership" at bounding box center [253, 116] width 42 height 10
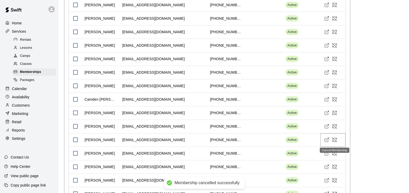
click at [335, 141] on icon "Cancel Membership" at bounding box center [334, 139] width 5 height 5
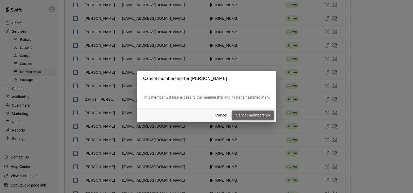
click at [263, 114] on button "Cancel membership" at bounding box center [253, 116] width 42 height 10
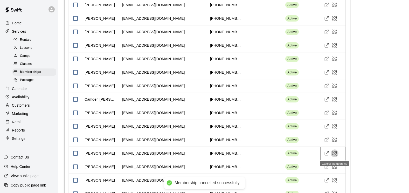
click at [334, 154] on icon "Cancel Membership" at bounding box center [334, 153] width 5 height 5
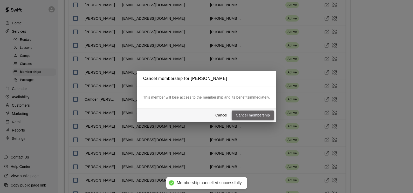
click at [250, 114] on button "Cancel membership" at bounding box center [253, 116] width 42 height 10
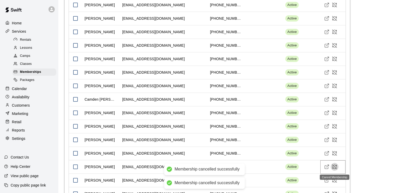
click at [336, 166] on icon "Cancel Membership" at bounding box center [336, 165] width 1 height 1
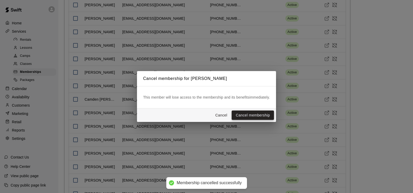
click at [257, 113] on button "Cancel membership" at bounding box center [253, 116] width 42 height 10
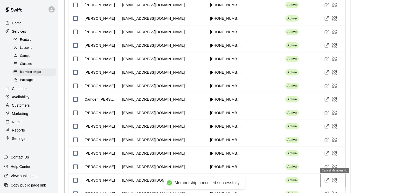
click at [336, 181] on icon "Cancel Membership" at bounding box center [334, 180] width 5 height 5
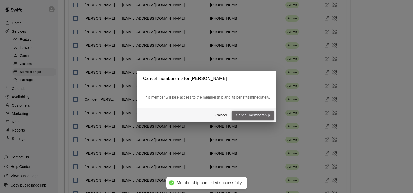
click at [256, 114] on button "Cancel membership" at bounding box center [253, 116] width 42 height 10
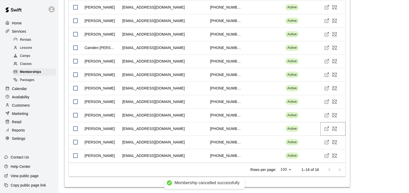
scroll to position [758, 0]
click at [336, 141] on icon "Cancel Membership" at bounding box center [336, 140] width 1 height 1
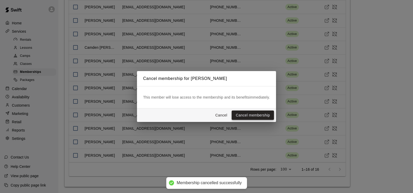
click at [260, 116] on button "Cancel membership" at bounding box center [253, 116] width 42 height 10
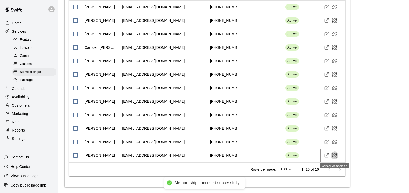
click at [335, 156] on icon "Cancel Membership" at bounding box center [334, 155] width 5 height 5
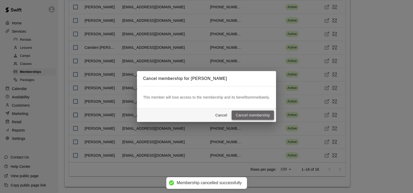
click at [254, 117] on button "Cancel membership" at bounding box center [253, 116] width 42 height 10
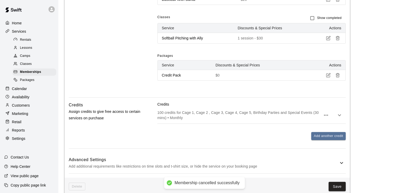
scroll to position [395, 0]
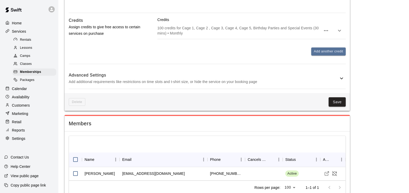
scroll to position [556, 0]
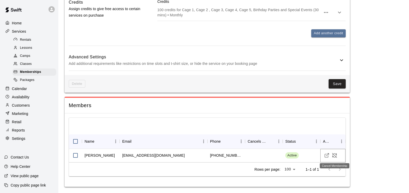
click at [337, 157] on icon "Cancel Membership" at bounding box center [334, 155] width 5 height 5
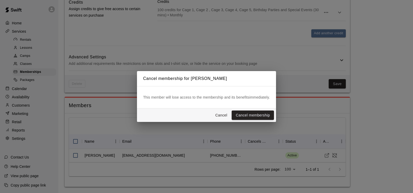
click at [247, 117] on button "Cancel membership" at bounding box center [253, 116] width 42 height 10
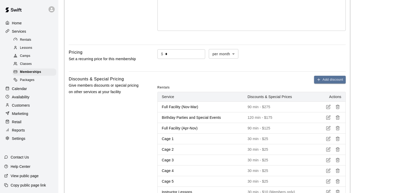
scroll to position [88, 0]
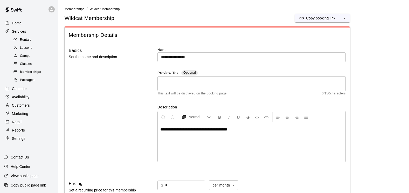
click at [33, 73] on span "Memberships" at bounding box center [30, 72] width 21 height 5
